Goal: Browse casually

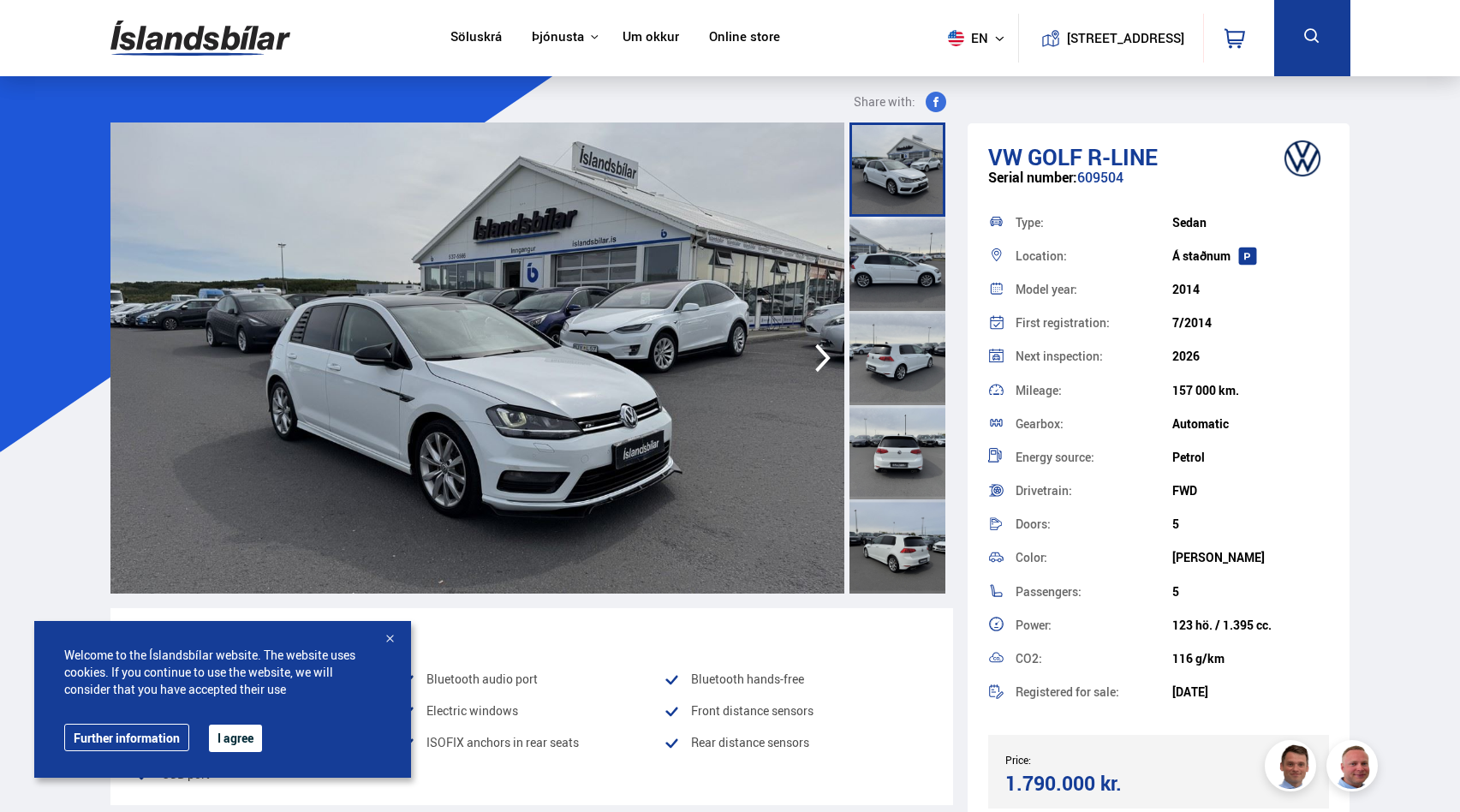
scroll to position [71, 0]
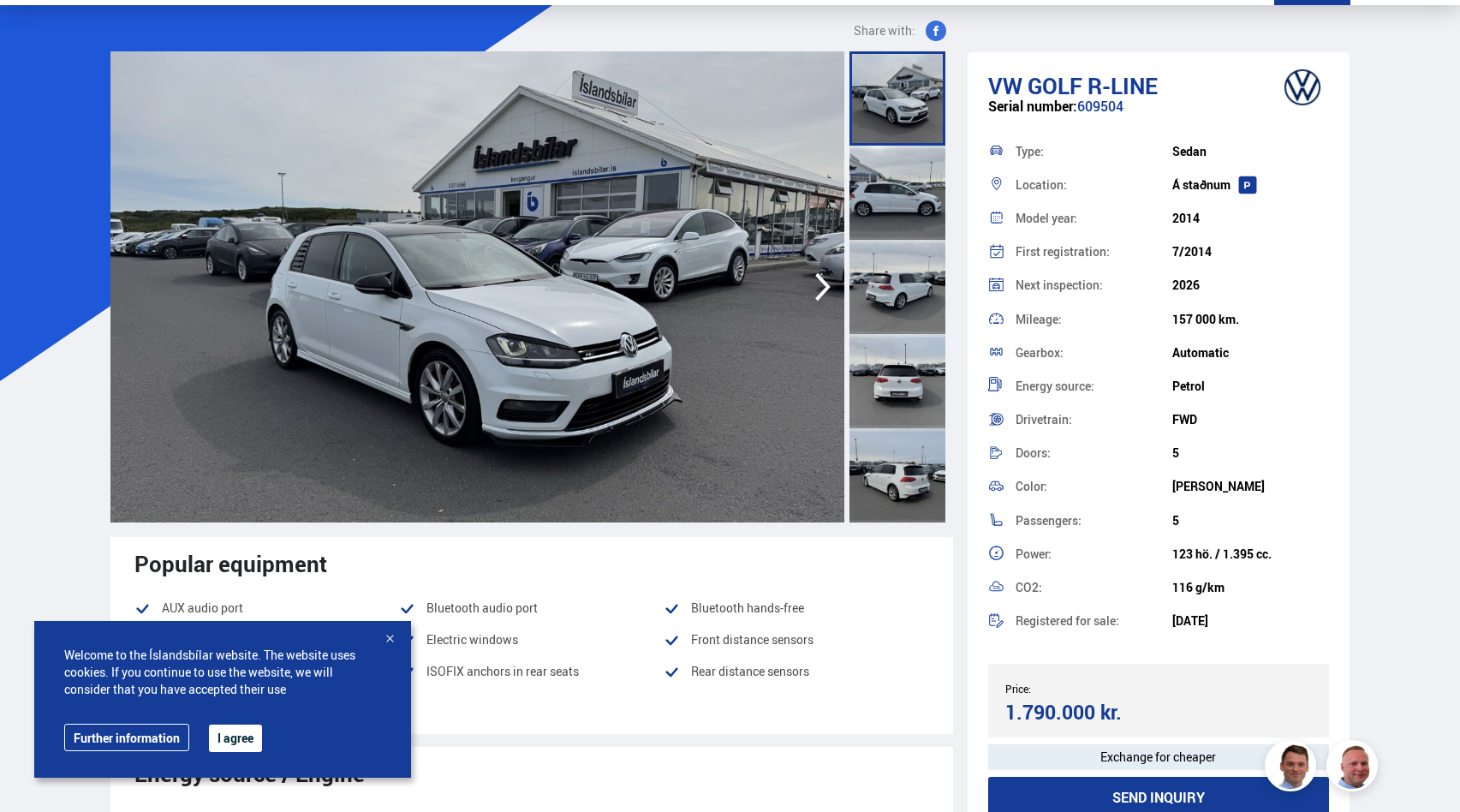
click at [818, 288] on icon "button" at bounding box center [823, 287] width 34 height 41
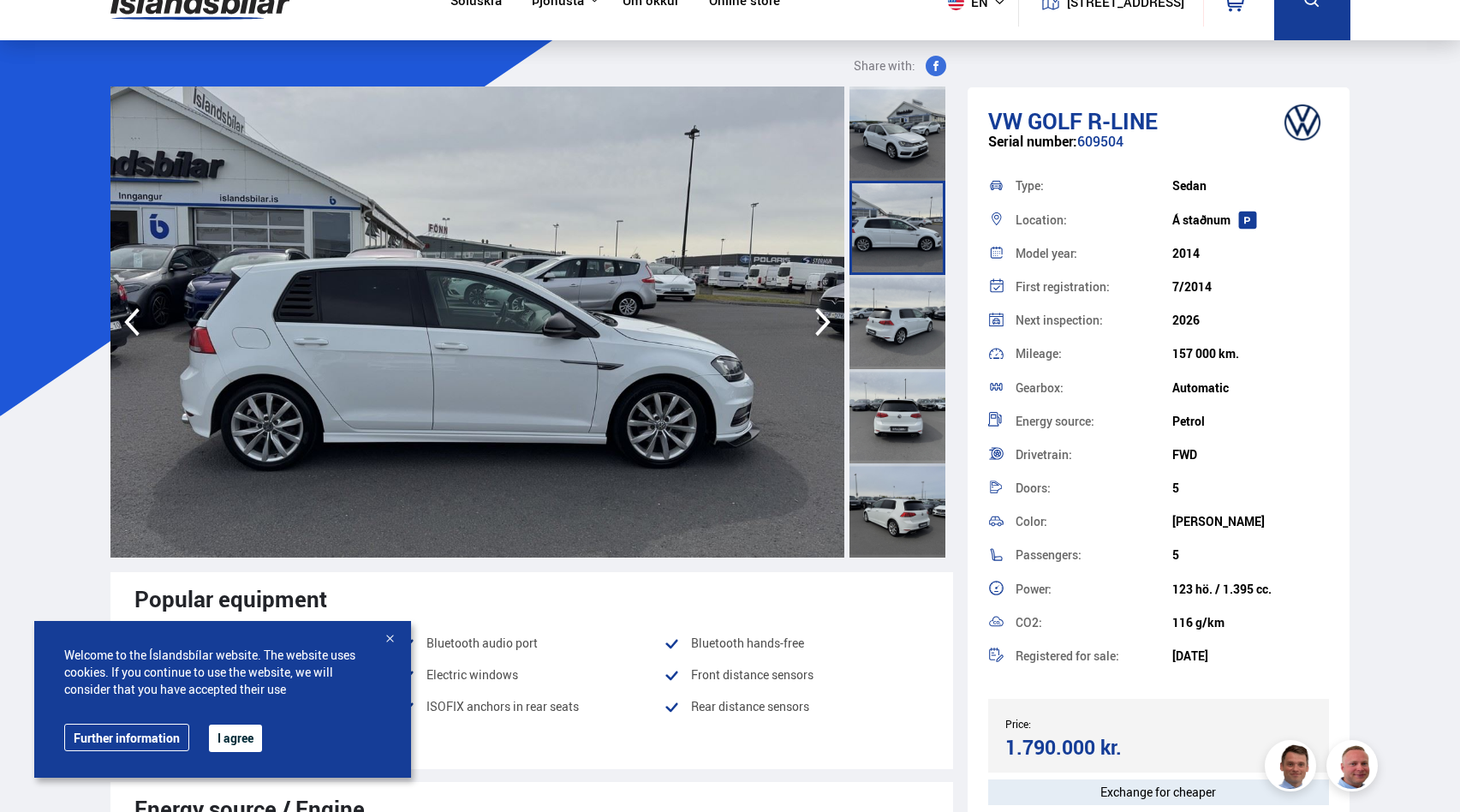
scroll to position [0, 0]
click at [818, 301] on icon "button" at bounding box center [823, 322] width 34 height 41
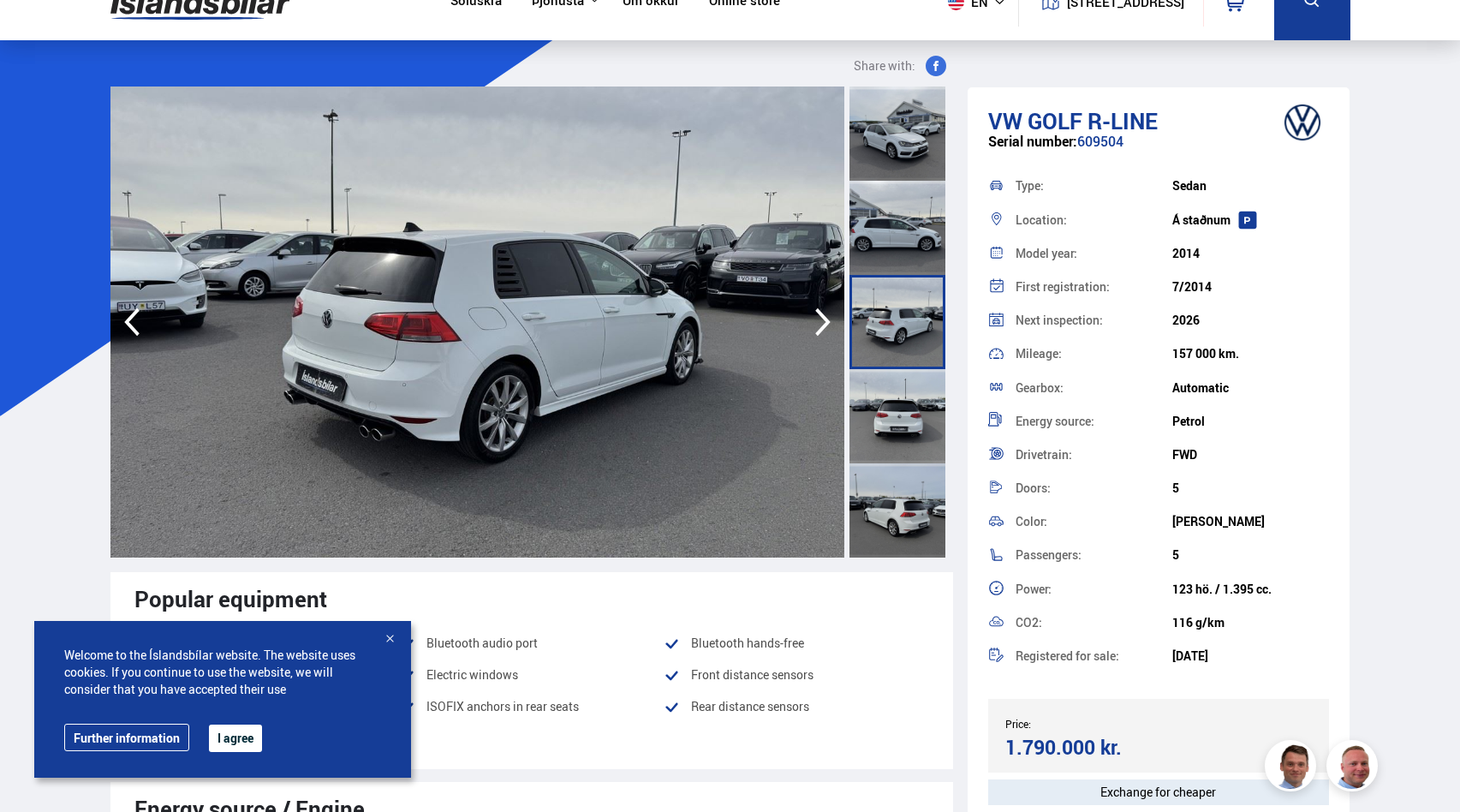
click at [818, 301] on icon "button" at bounding box center [823, 322] width 34 height 41
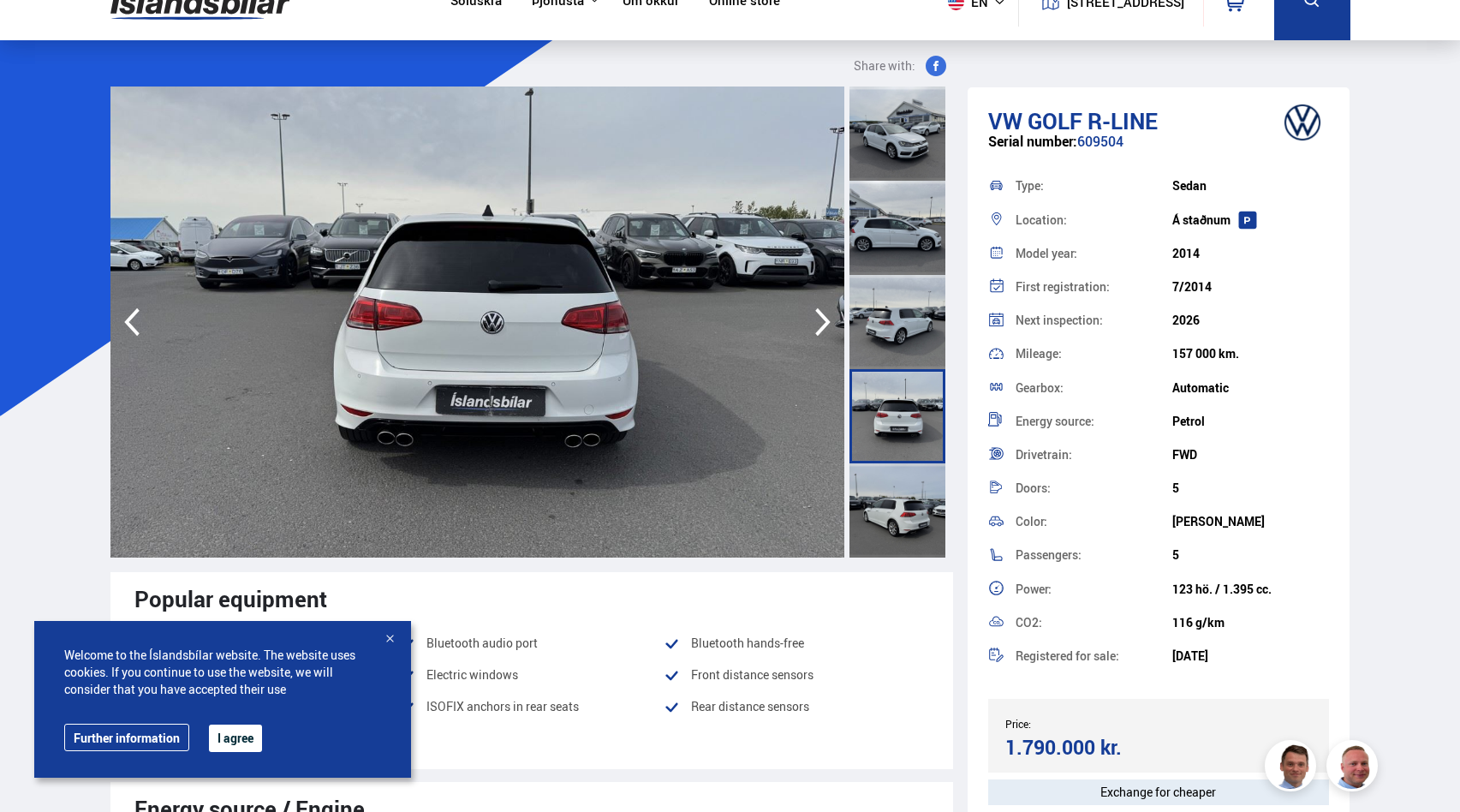
click at [818, 301] on icon "button" at bounding box center [823, 322] width 34 height 41
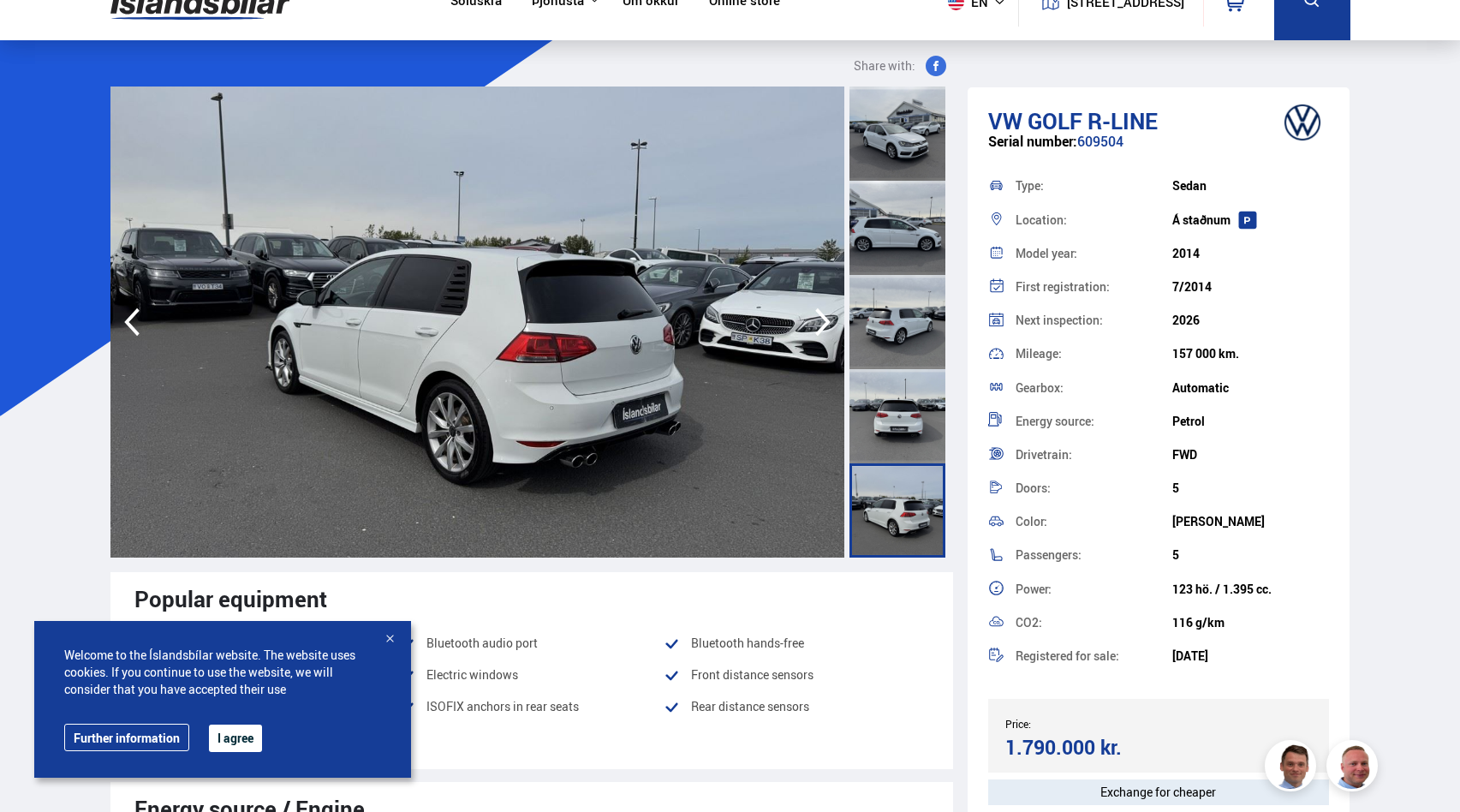
click at [818, 301] on icon "button" at bounding box center [823, 322] width 34 height 41
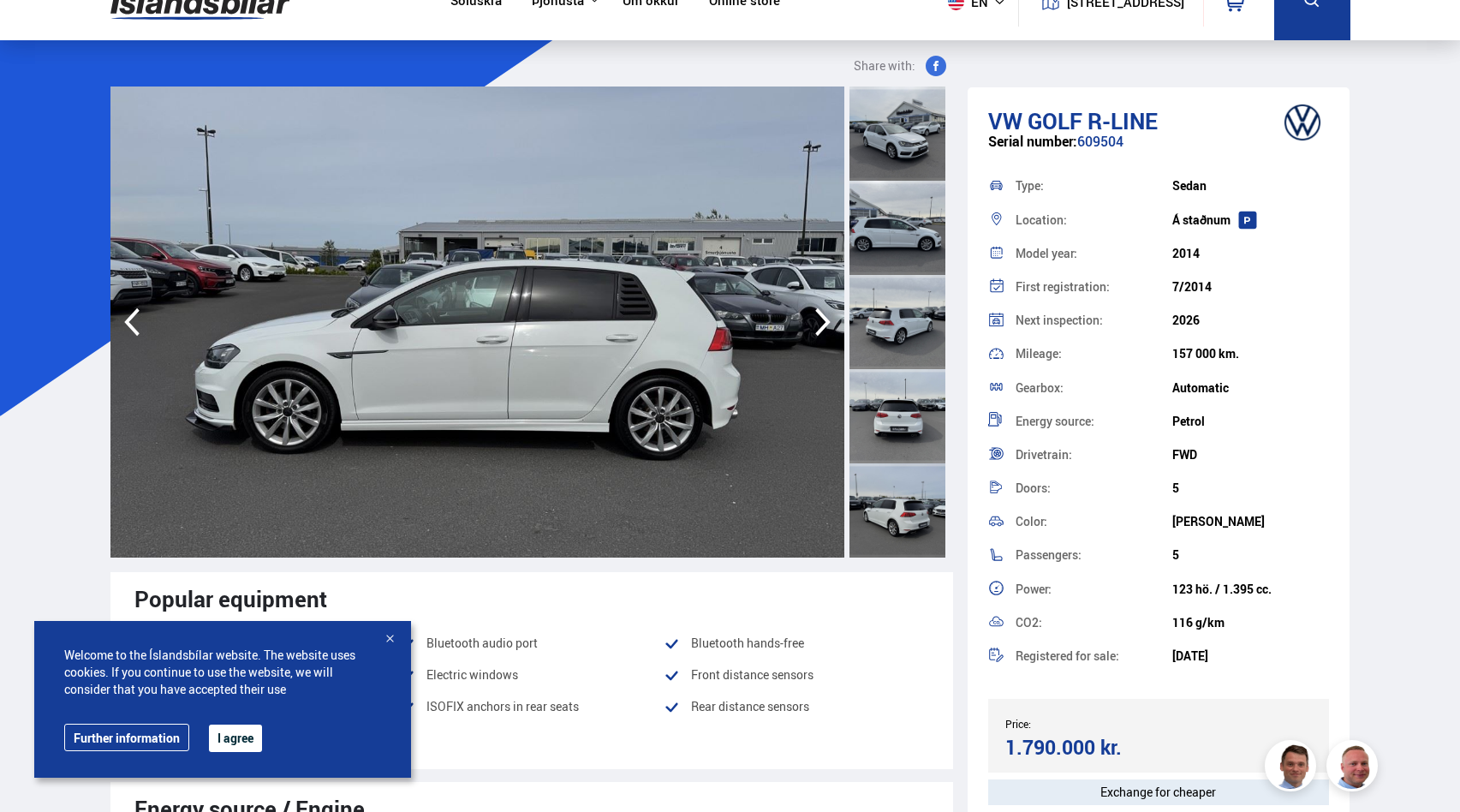
click at [818, 301] on icon "button" at bounding box center [823, 322] width 34 height 41
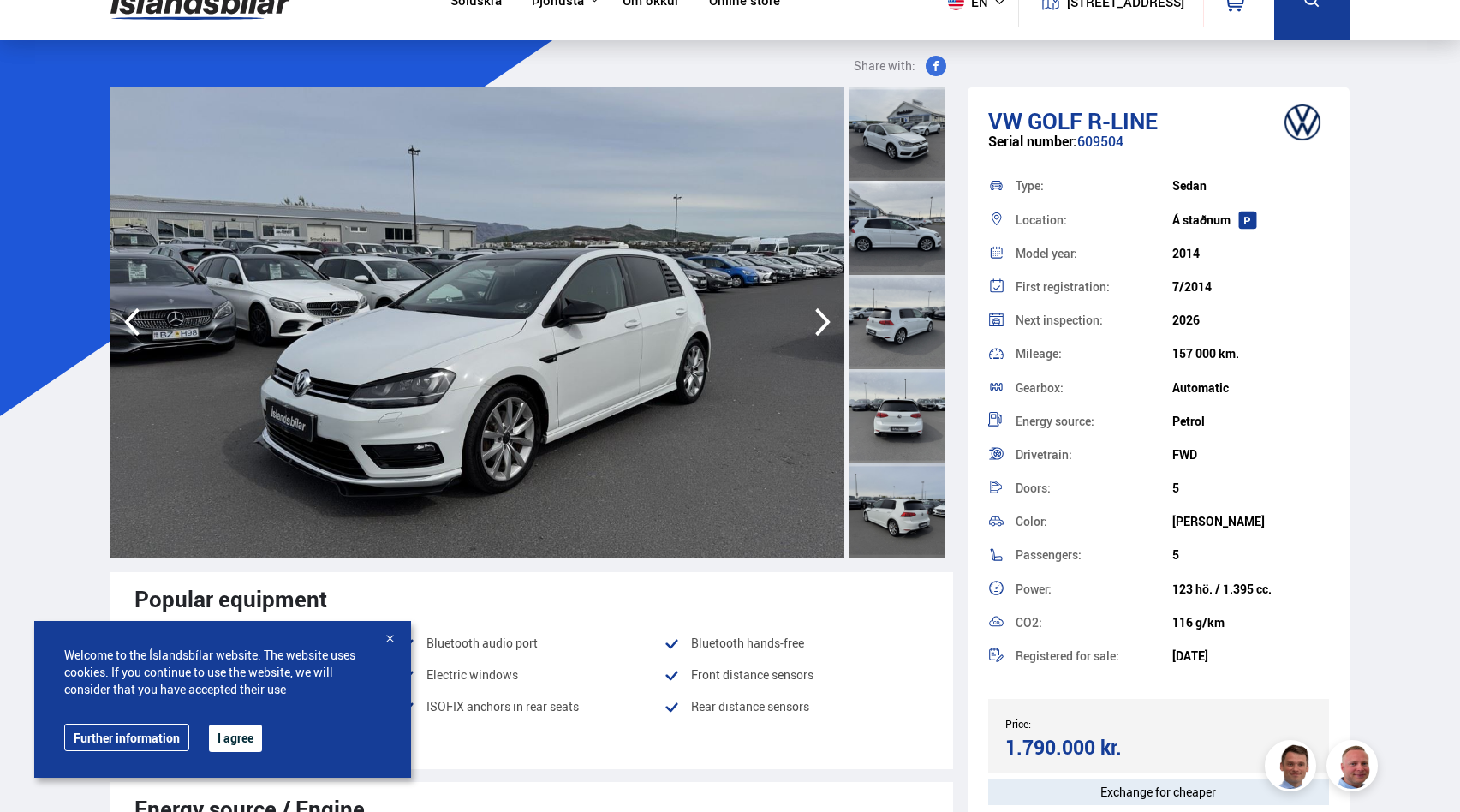
click at [818, 301] on icon "button" at bounding box center [823, 322] width 34 height 41
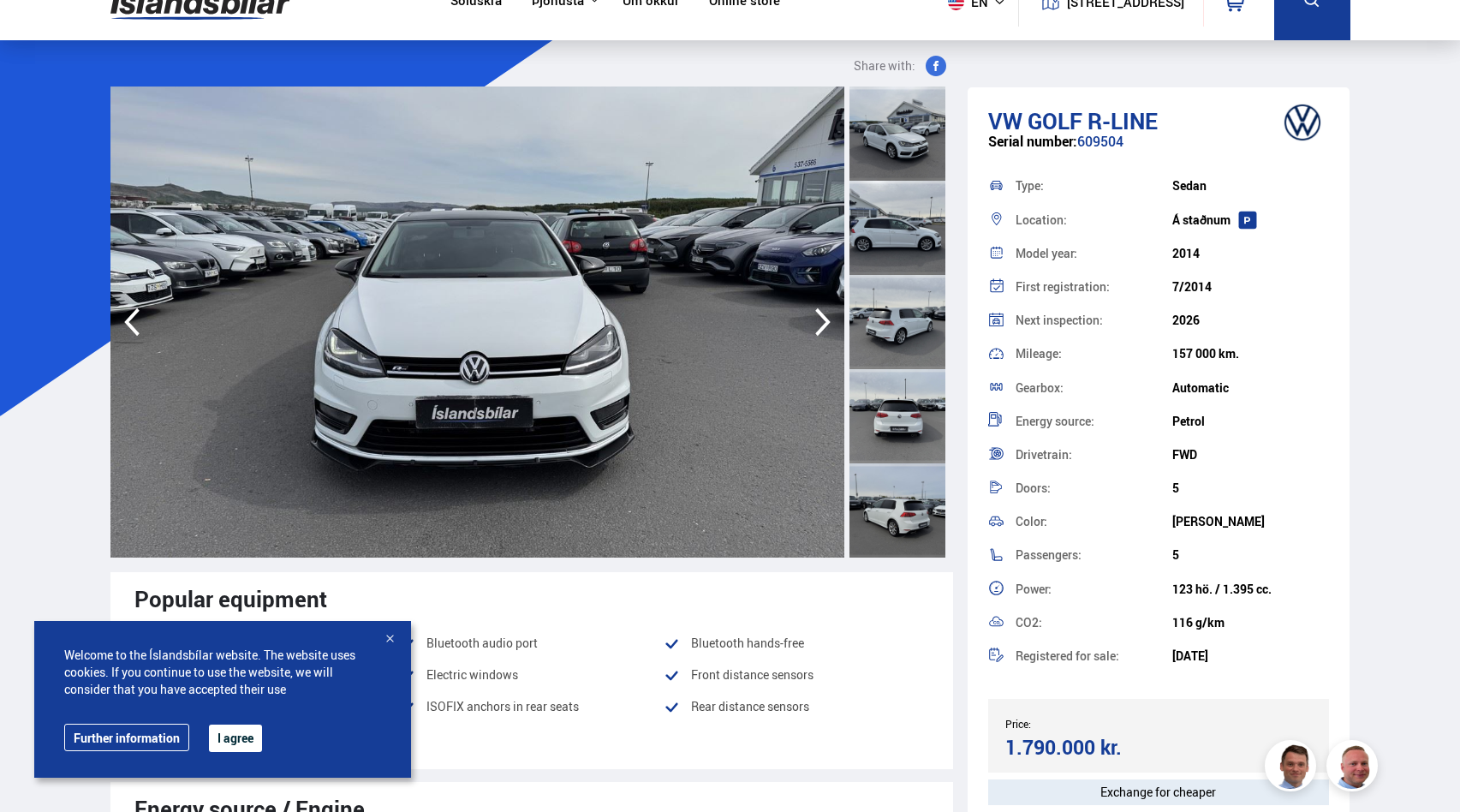
click at [818, 301] on icon "button" at bounding box center [823, 322] width 34 height 41
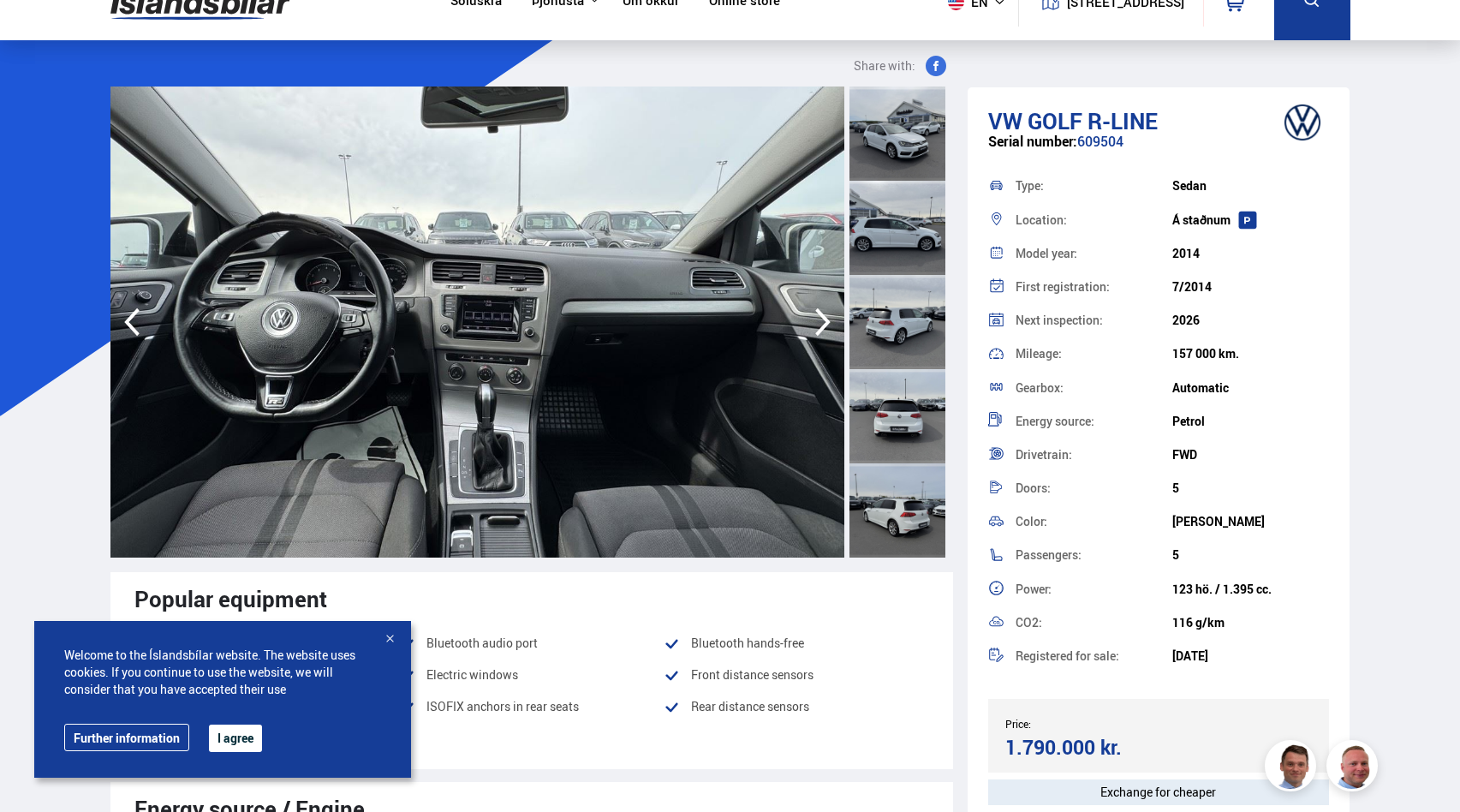
click at [818, 301] on icon "button" at bounding box center [823, 322] width 34 height 41
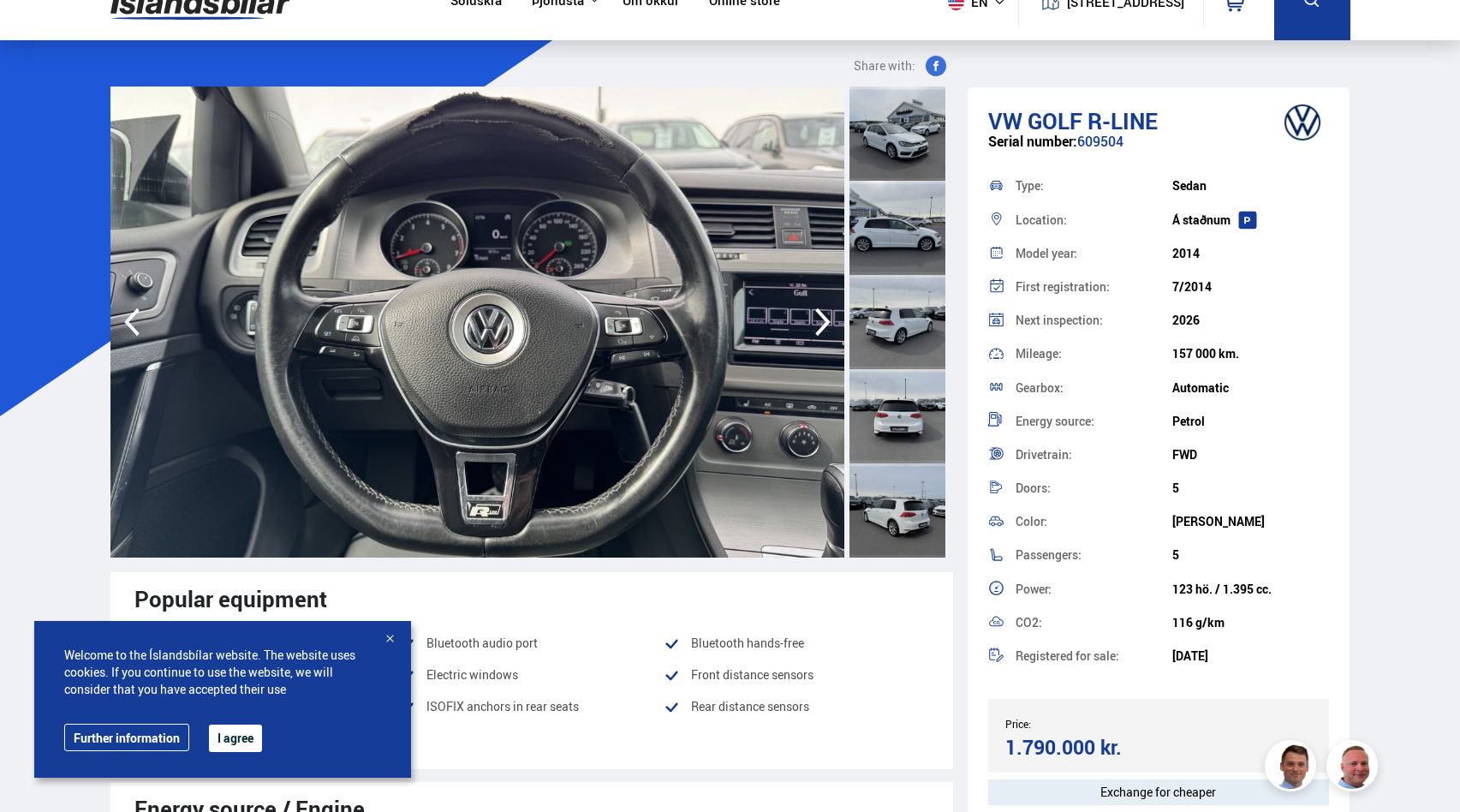
click at [818, 301] on icon "button" at bounding box center [823, 322] width 34 height 41
